Goal: Navigation & Orientation: Find specific page/section

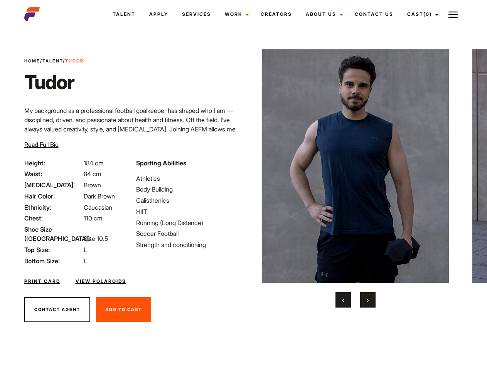
click at [421, 14] on link "Cast (0)" at bounding box center [421, 14] width 43 height 21
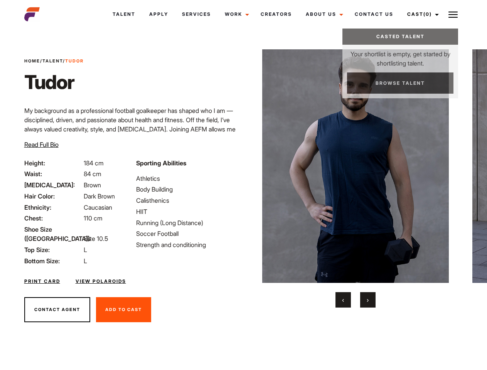
click at [453, 14] on img at bounding box center [452, 14] width 9 height 9
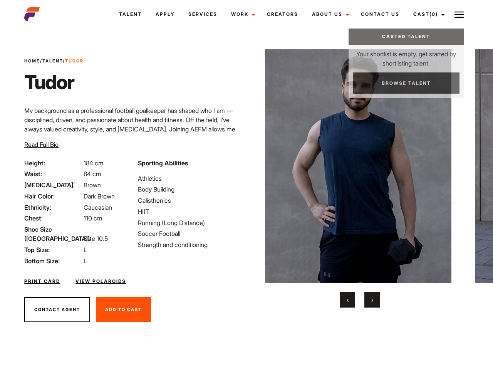
click at [355, 178] on img at bounding box center [358, 166] width 187 height 234
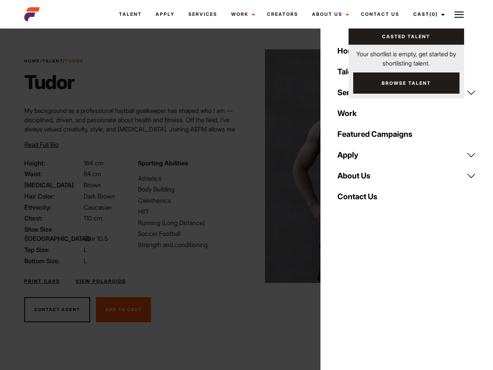
click at [243, 166] on div "Sporting Abilities Athletics Body Building Calisthenics HIIT Running (Long Dist…" at bounding box center [189, 211] width 113 height 107
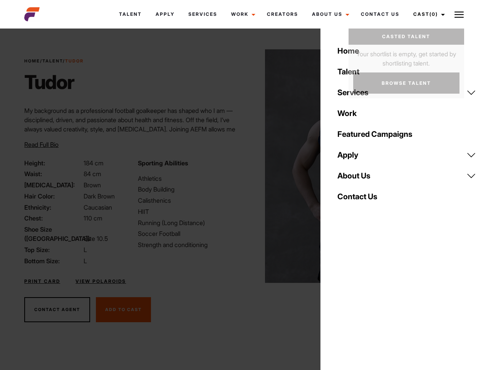
click at [343, 300] on div "Home Talent Services Talent Casting Photography Videography Creative Hair and M…" at bounding box center [407, 185] width 173 height 370
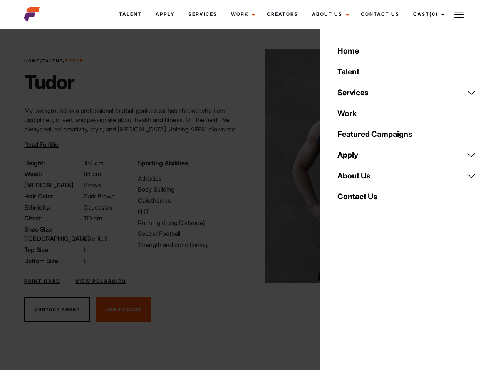
click at [368, 300] on div "Home Talent Services Talent Casting Photography Videography Creative Hair and M…" at bounding box center [407, 185] width 173 height 370
